Goal: Obtain resource: Download file/media

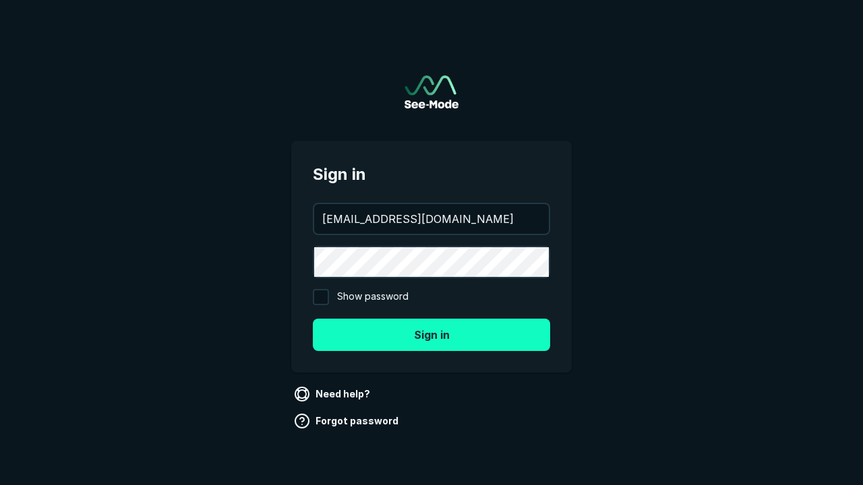
click at [431, 334] on button "Sign in" at bounding box center [431, 335] width 237 height 32
